Goal: Information Seeking & Learning: Check status

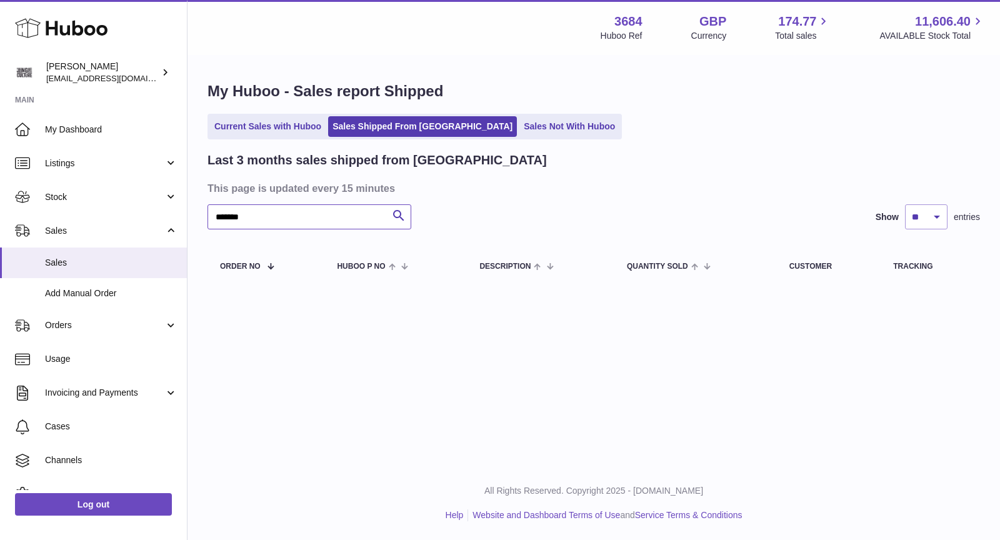
drag, startPoint x: 282, startPoint y: 210, endPoint x: 186, endPoint y: 210, distance: 96.3
click at [186, 210] on div "Huboo Christopher Chalk theinternationalventure@gmail.com Main My Dashboard Lis…" at bounding box center [500, 270] width 1000 height 540
drag, startPoint x: 288, startPoint y: 218, endPoint x: 187, endPoint y: 215, distance: 101.3
click at [187, 215] on div "Huboo Christopher Chalk theinternationalventure@gmail.com Main My Dashboard Lis…" at bounding box center [500, 270] width 1000 height 540
type input "**********"
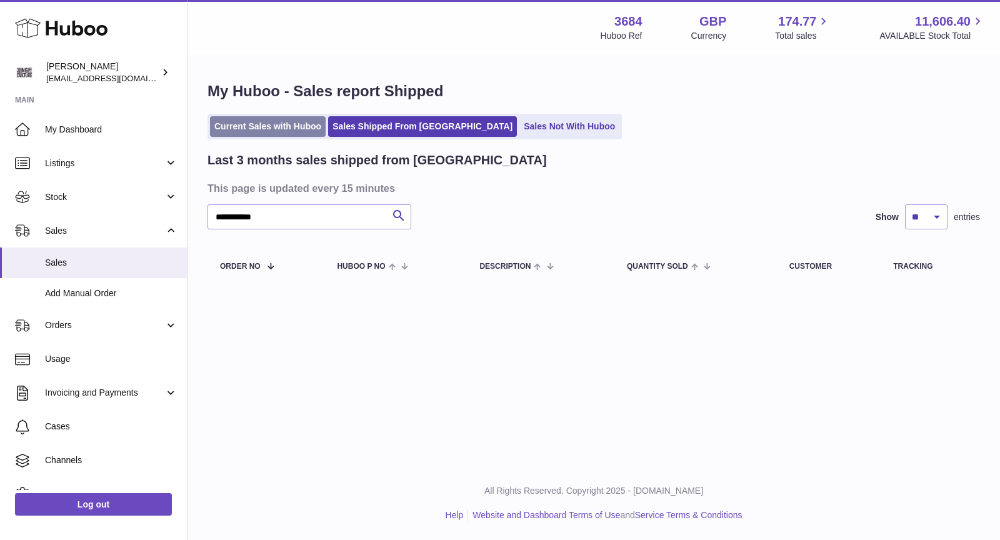
click at [258, 122] on link "Current Sales with Huboo" at bounding box center [268, 126] width 116 height 21
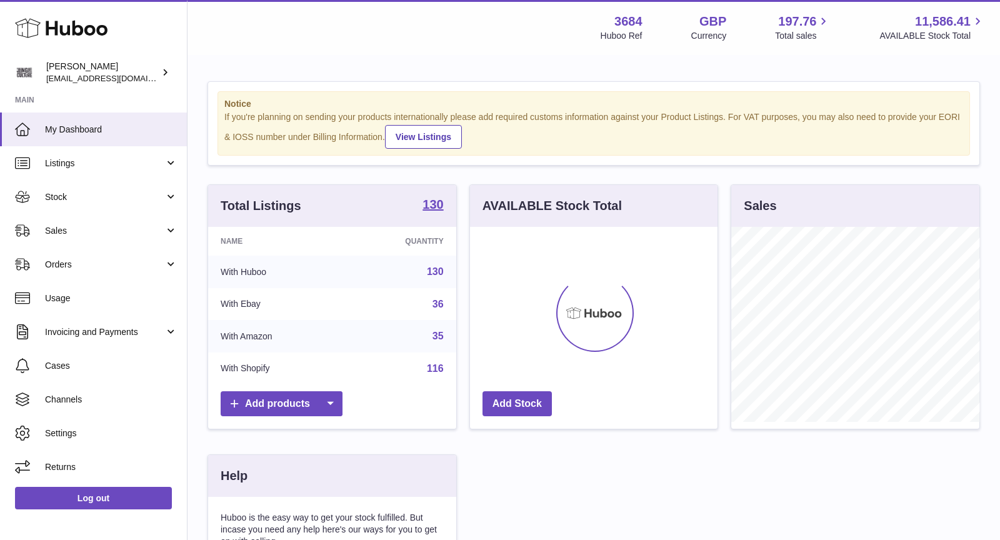
scroll to position [194, 248]
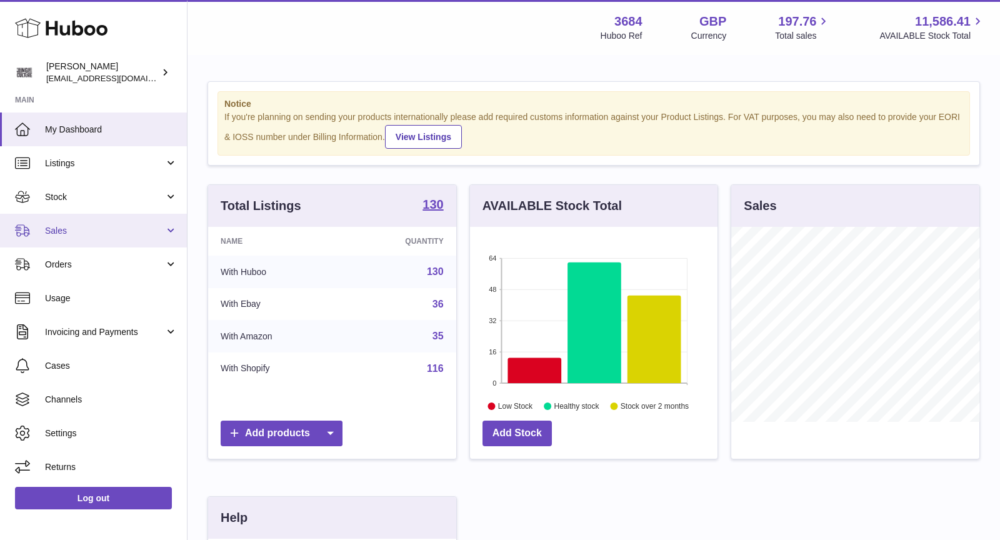
click at [92, 228] on span "Sales" at bounding box center [104, 231] width 119 height 12
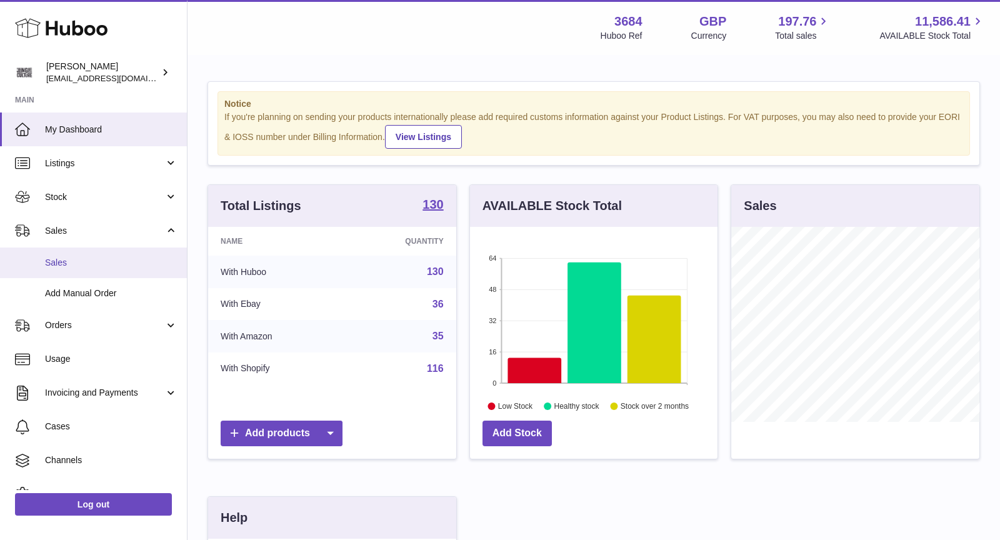
click at [100, 257] on span "Sales" at bounding box center [111, 263] width 133 height 12
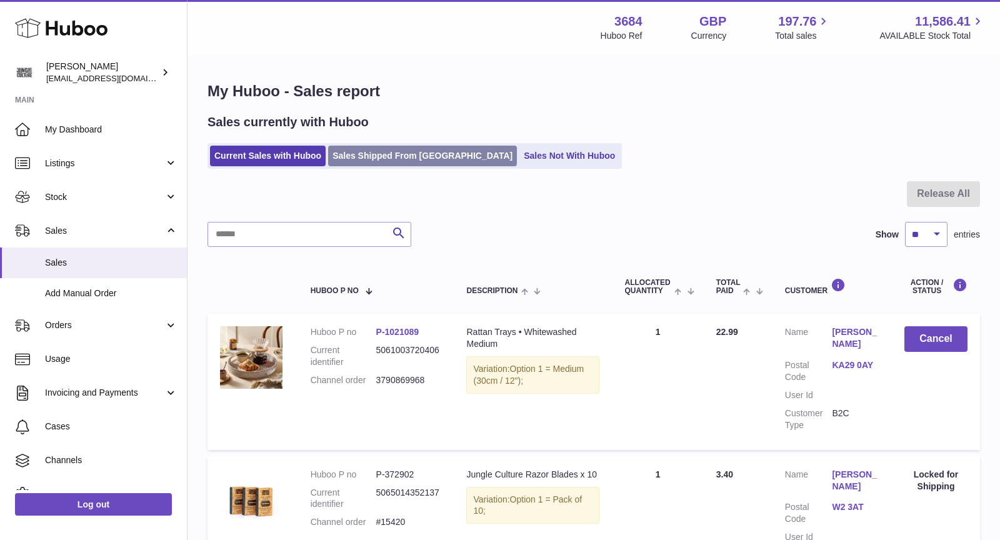
click at [378, 148] on link "Sales Shipped From Huboo" at bounding box center [422, 156] width 189 height 21
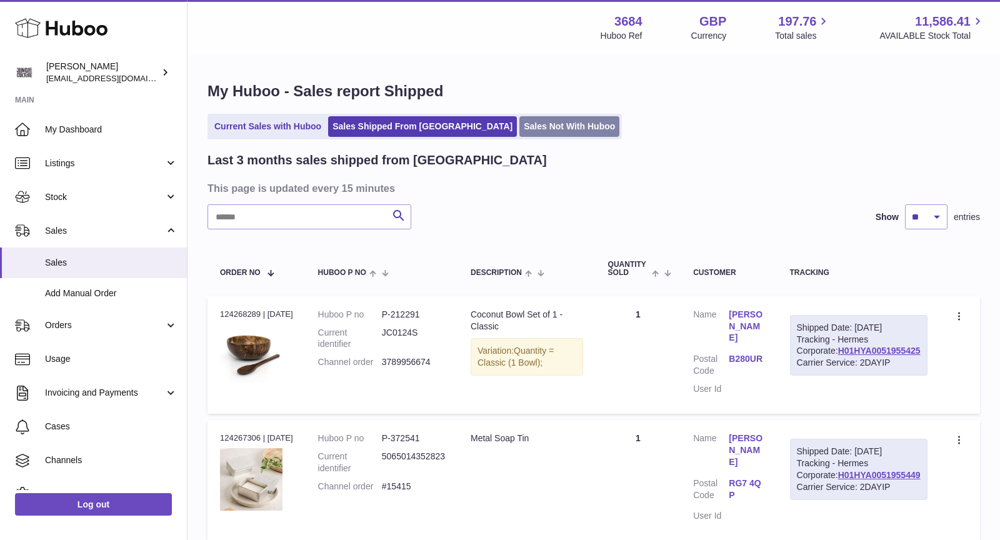
click at [519, 124] on link "Sales Not With Huboo" at bounding box center [569, 126] width 100 height 21
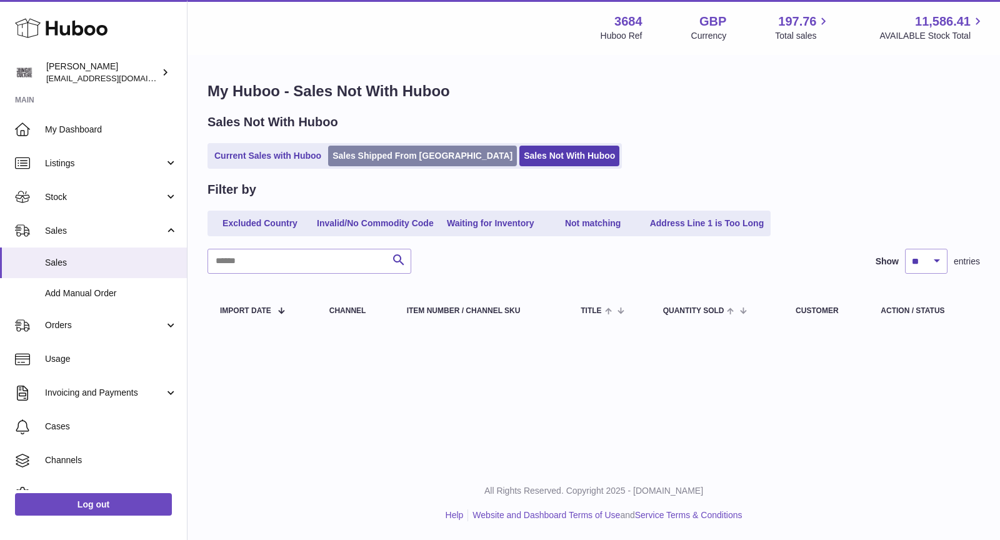
click at [381, 154] on link "Sales Shipped From [GEOGRAPHIC_DATA]" at bounding box center [422, 156] width 189 height 21
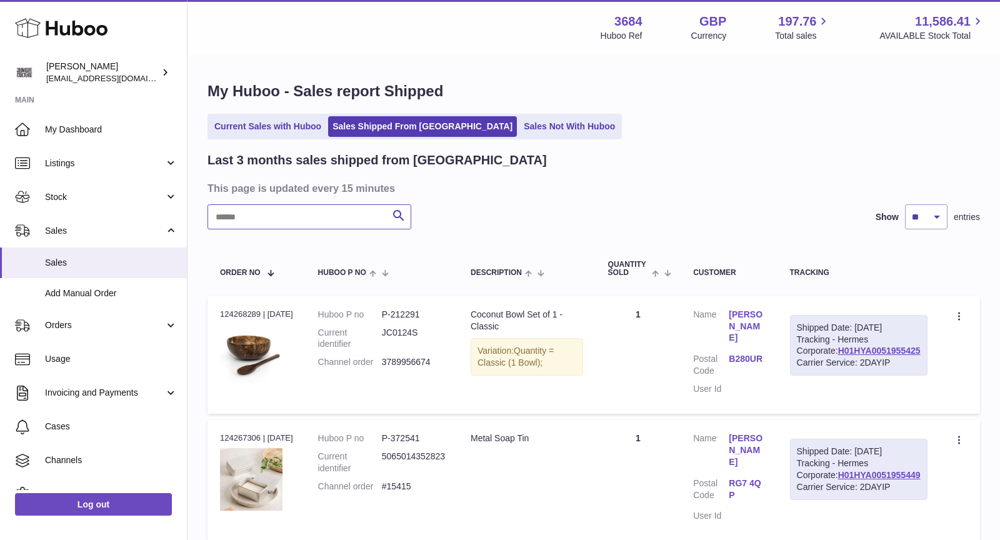
click at [326, 216] on input "text" at bounding box center [310, 216] width 204 height 25
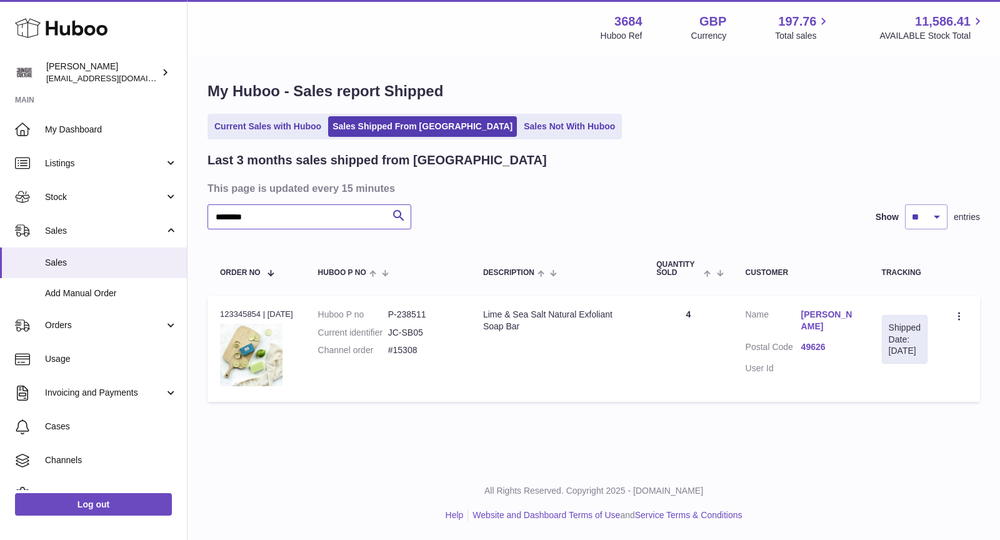
type input "********"
